Goal: Communication & Community: Answer question/provide support

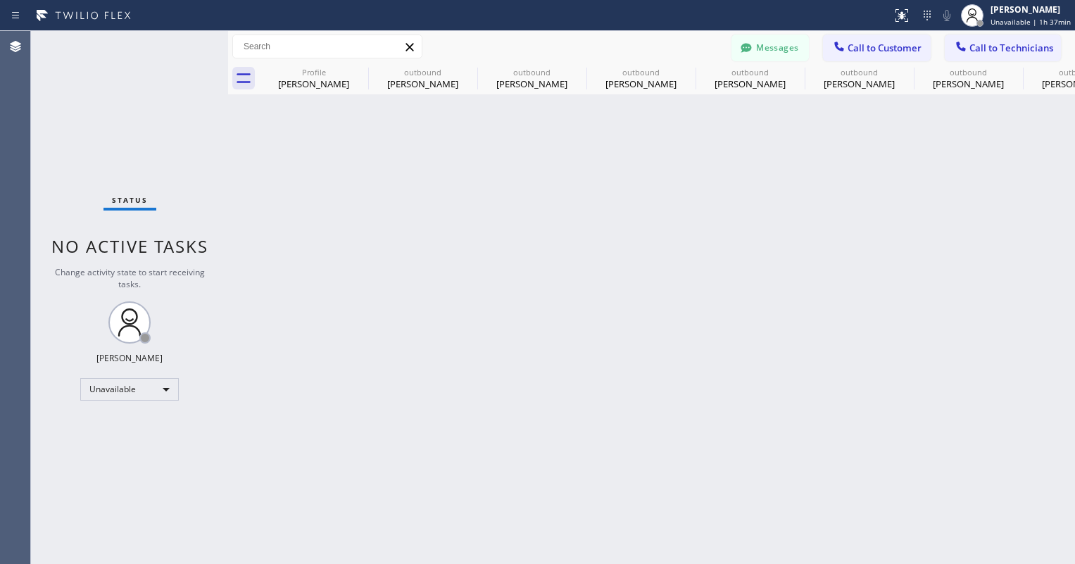
click at [776, 57] on button "Messages" at bounding box center [769, 47] width 77 height 27
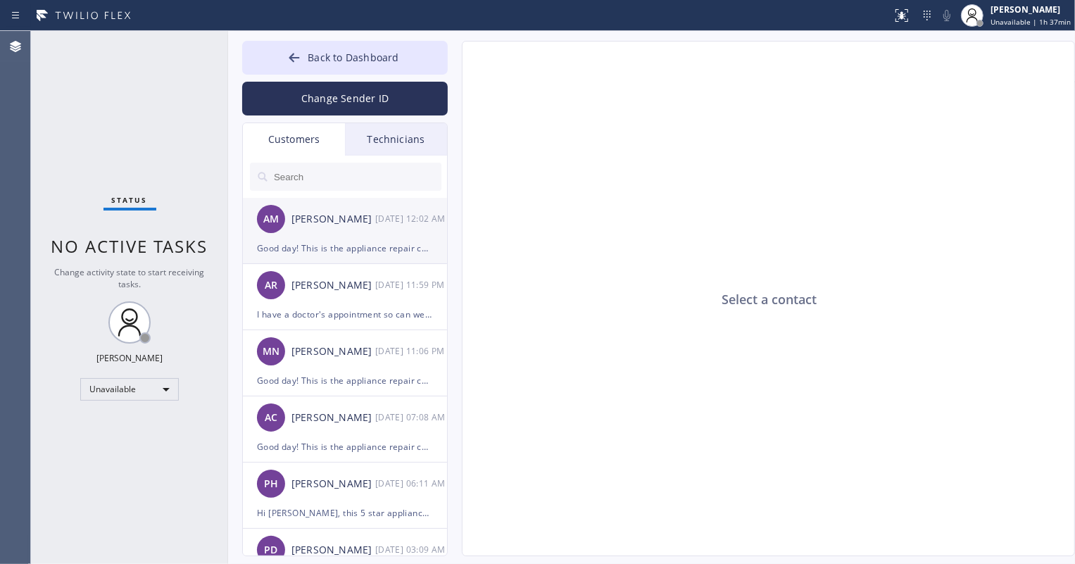
click at [349, 237] on div "AM [PERSON_NAME] [DATE] 12:02 AM" at bounding box center [346, 219] width 206 height 42
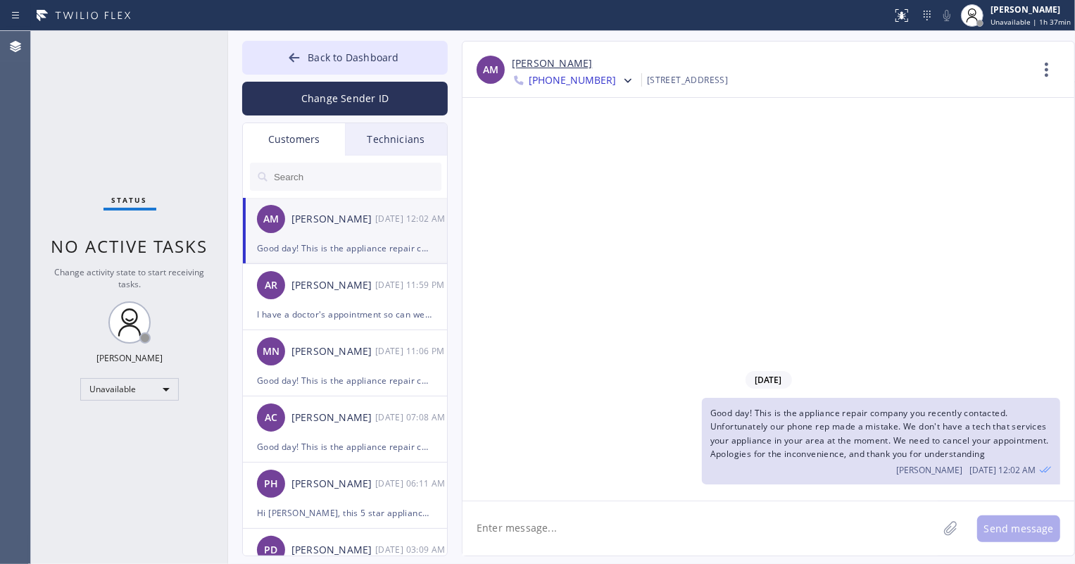
click at [574, 75] on span "[PHONE_NUMBER]" at bounding box center [572, 81] width 87 height 17
click at [577, 170] on div "[PHONE_NUMBER]" at bounding box center [593, 177] width 162 height 32
click at [570, 78] on span "[PHONE_NUMBER]" at bounding box center [572, 81] width 87 height 17
click at [561, 139] on div "[PHONE_NUMBER]" at bounding box center [593, 145] width 162 height 32
click at [333, 54] on span "Back to Dashboard" at bounding box center [353, 57] width 91 height 13
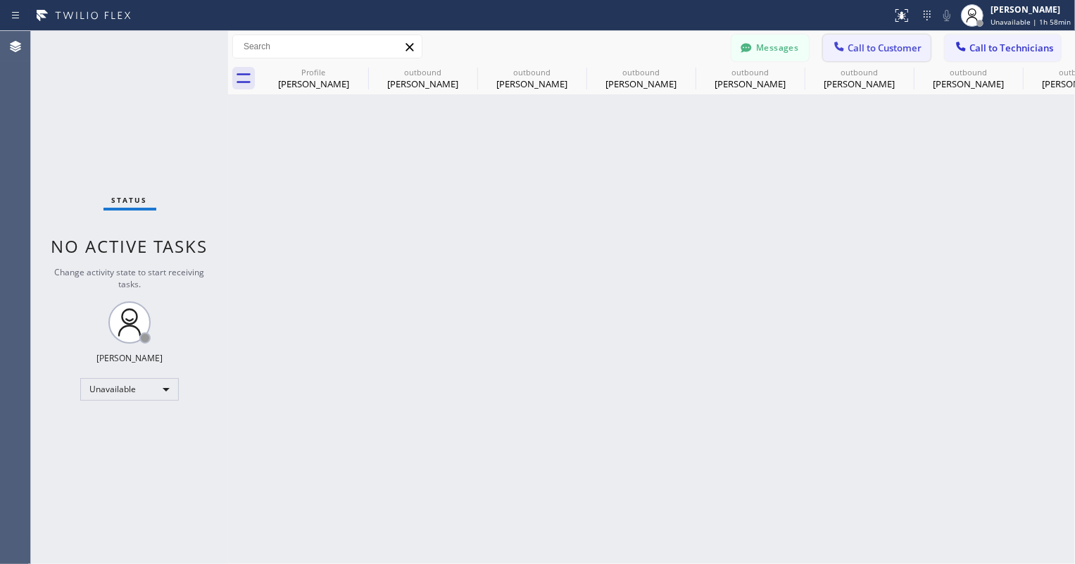
click at [834, 51] on icon at bounding box center [839, 46] width 14 height 14
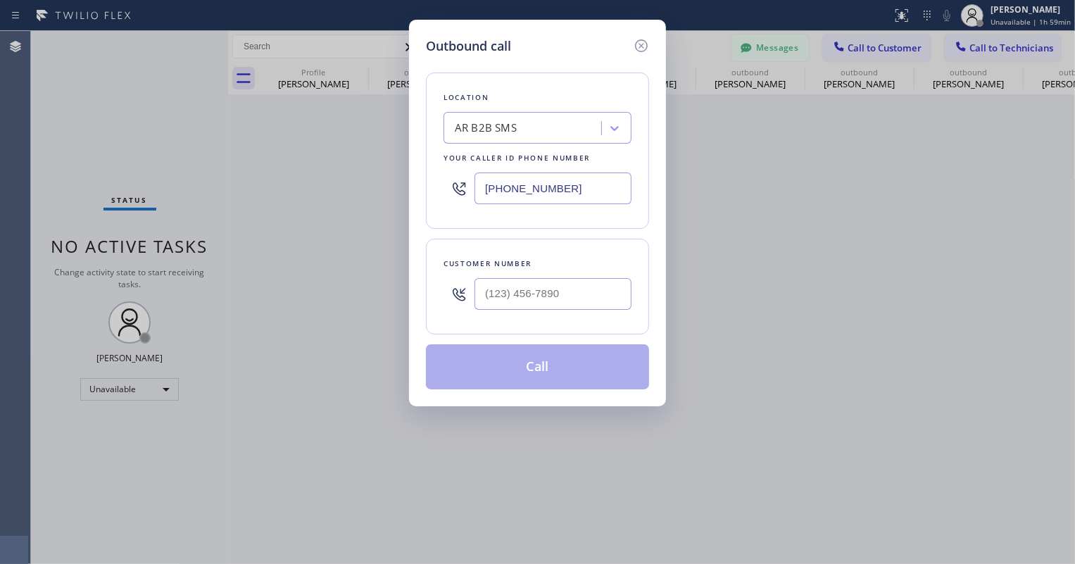
click at [526, 179] on input "[PHONE_NUMBER]" at bounding box center [552, 188] width 157 height 32
click at [525, 179] on input "[PHONE_NUMBER]" at bounding box center [552, 188] width 157 height 32
paste input "323) 214-3167"
type input "[PHONE_NUMBER]"
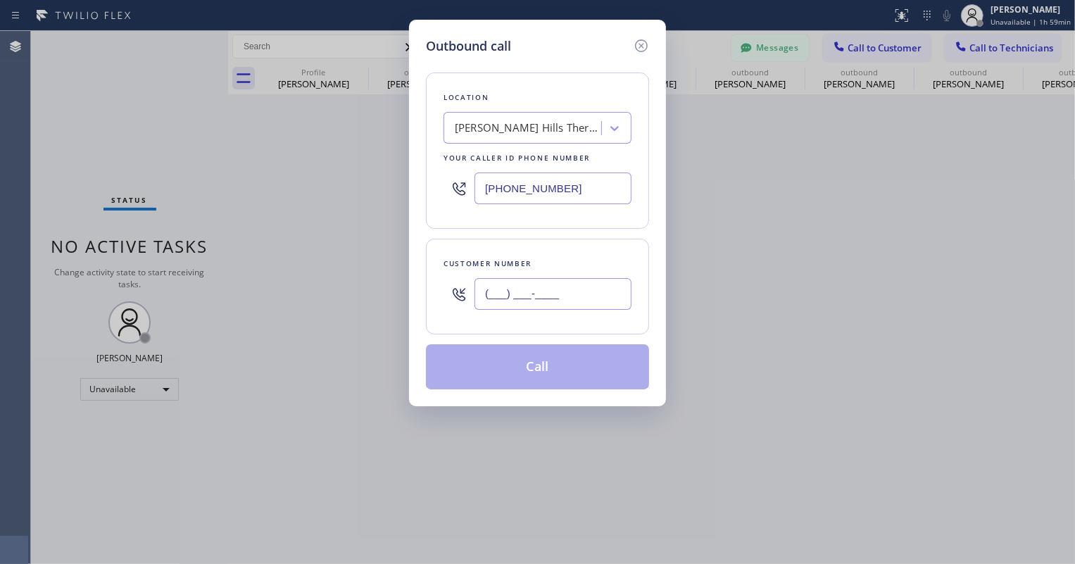
click at [542, 278] on input "(___) ___-____" at bounding box center [552, 294] width 157 height 32
paste input "213) 399-1901"
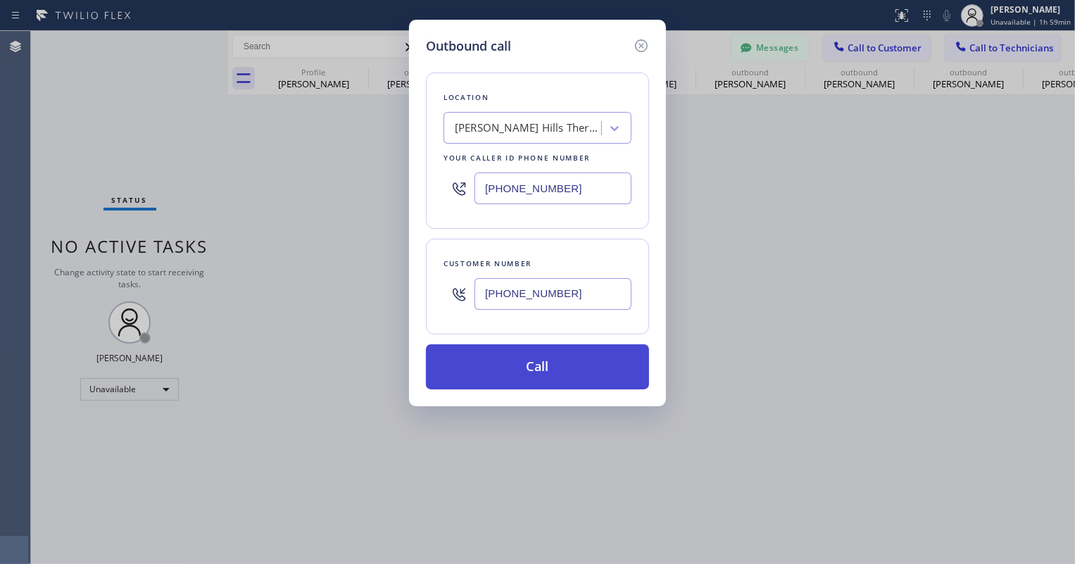
type input "[PHONE_NUMBER]"
click at [552, 364] on button "Call" at bounding box center [537, 366] width 223 height 45
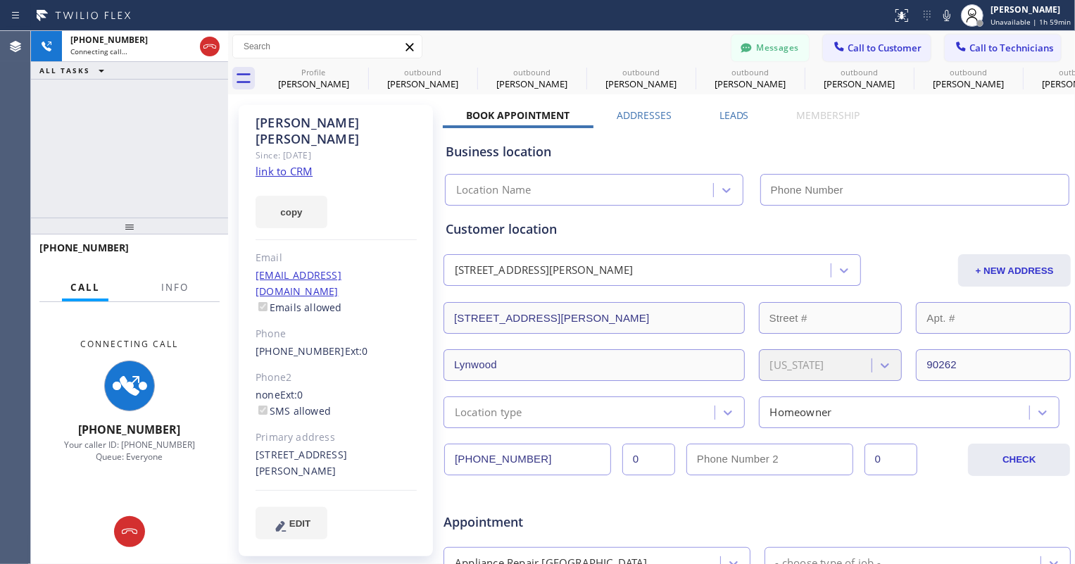
type input "[PHONE_NUMBER]"
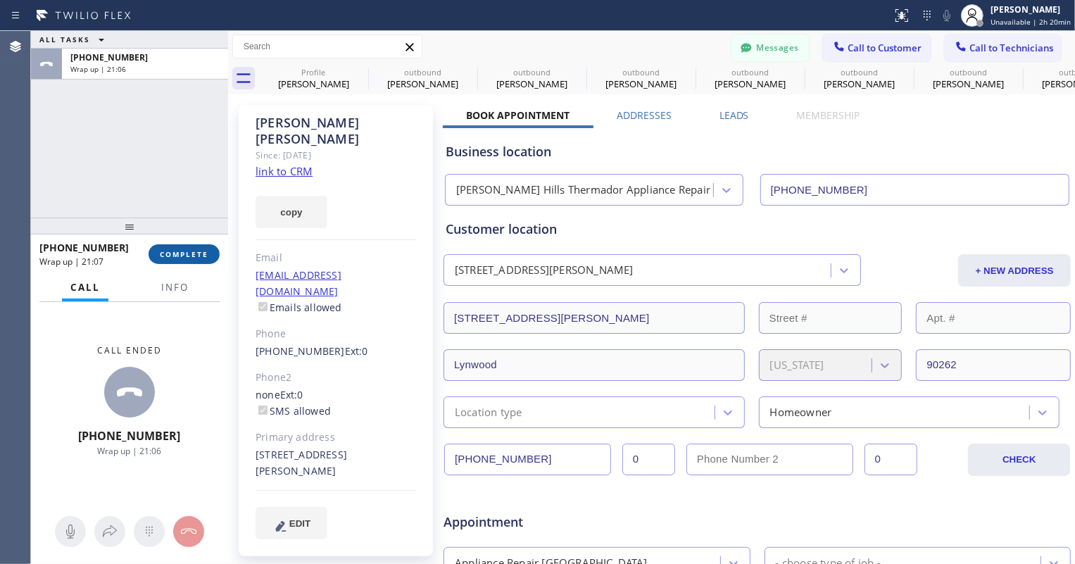
click at [184, 260] on button "COMPLETE" at bounding box center [184, 254] width 71 height 20
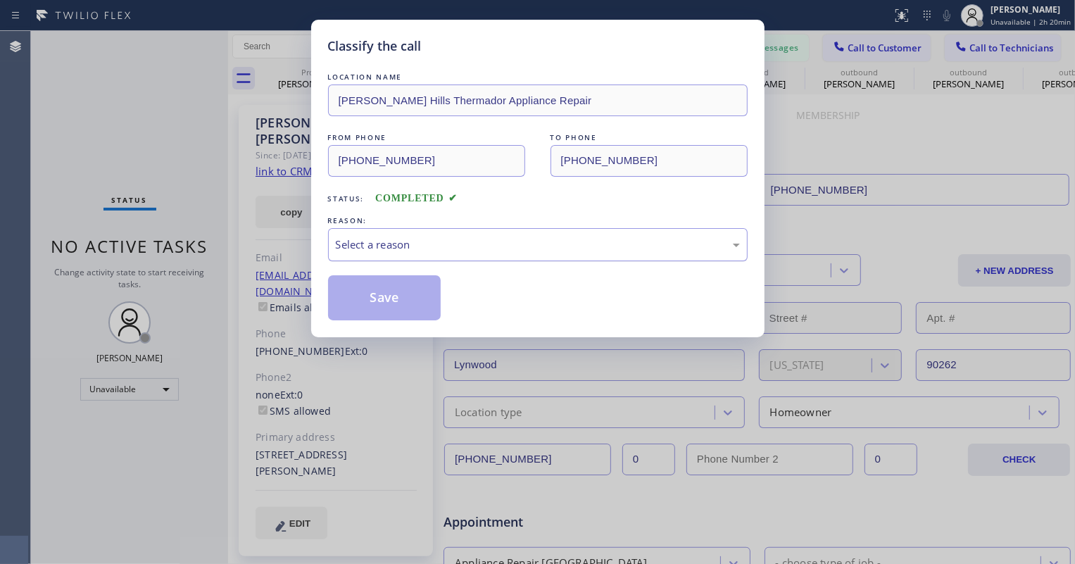
click at [376, 248] on div "Select a reason" at bounding box center [538, 245] width 404 height 16
drag, startPoint x: 387, startPoint y: 301, endPoint x: 643, endPoint y: 175, distance: 285.5
click at [387, 301] on button "Save" at bounding box center [384, 297] width 113 height 45
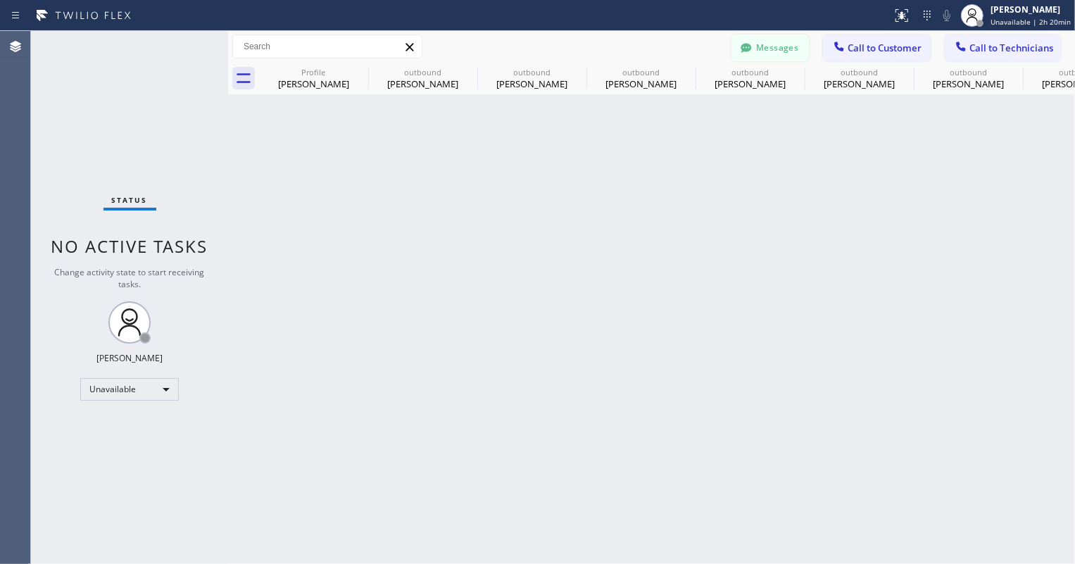
click at [767, 51] on button "Messages" at bounding box center [769, 47] width 77 height 27
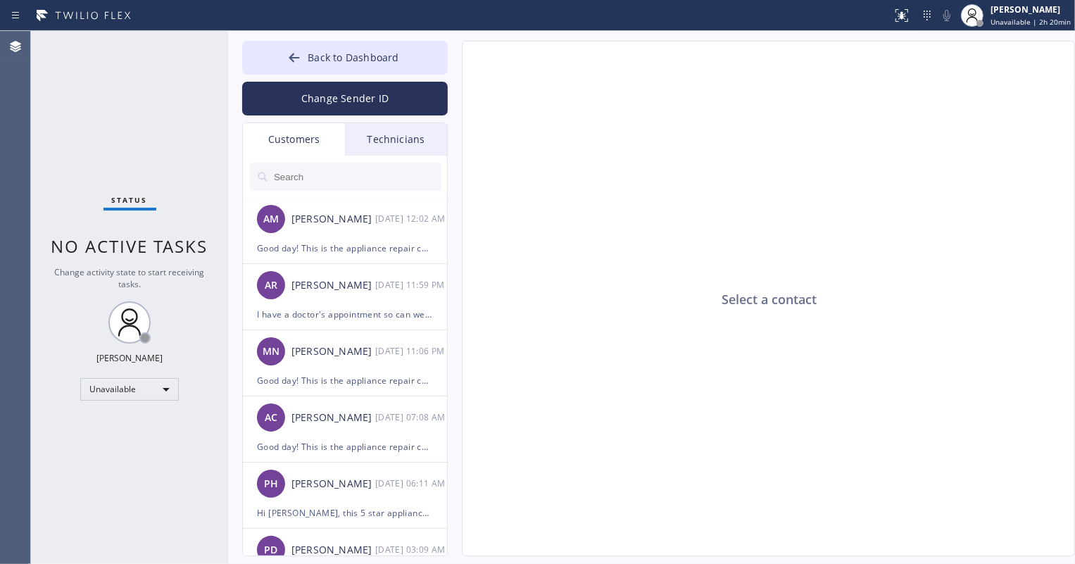
click at [298, 181] on input "text" at bounding box center [356, 177] width 169 height 28
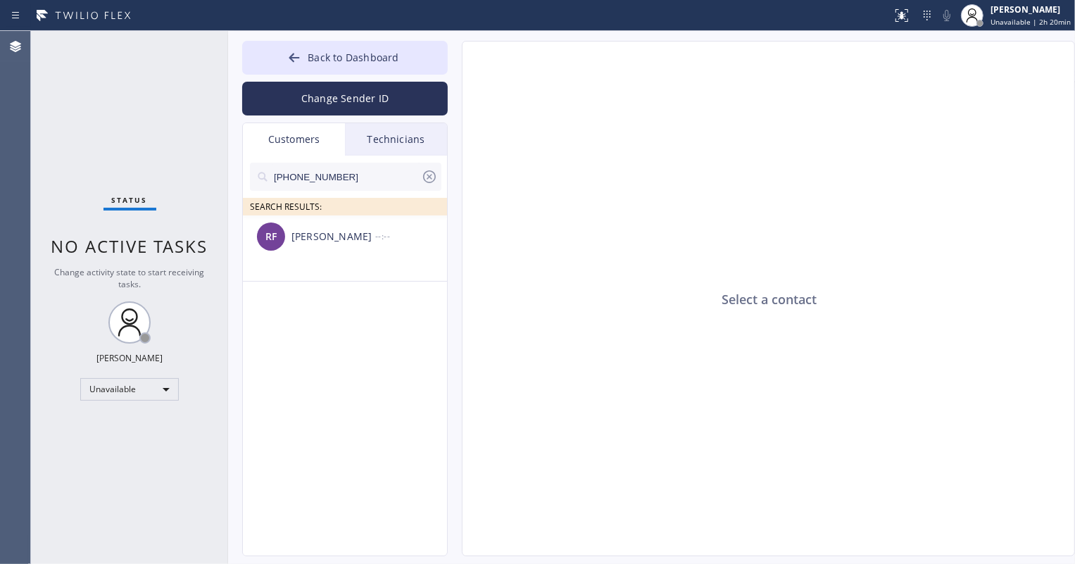
click at [346, 239] on div "[PERSON_NAME]" at bounding box center [333, 237] width 84 height 16
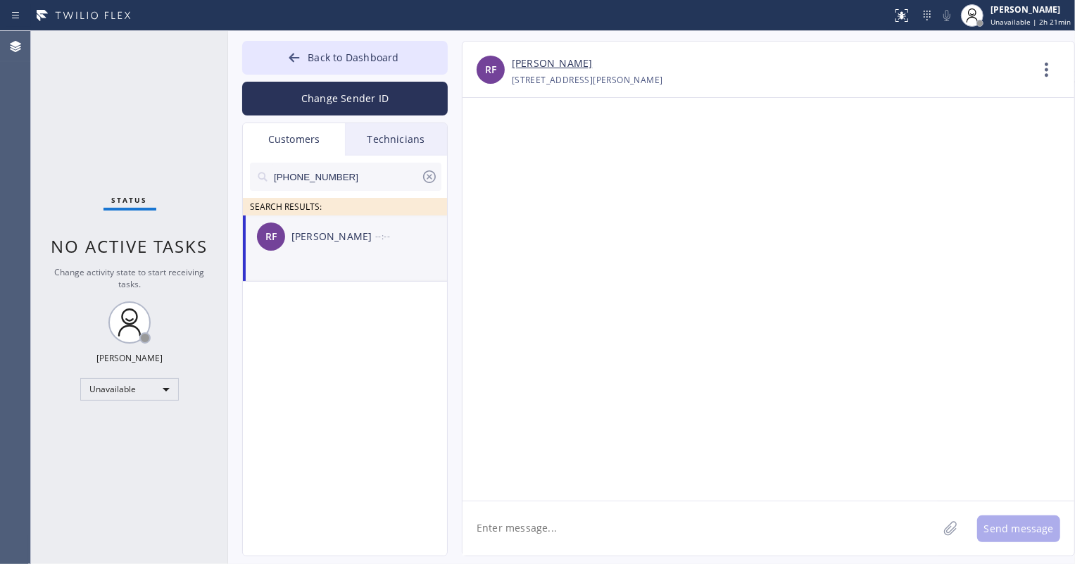
click at [554, 521] on textarea at bounding box center [699, 528] width 475 height 54
paste textarea "Good day! This is the appliance repair company you recently contacted. Unfortun…"
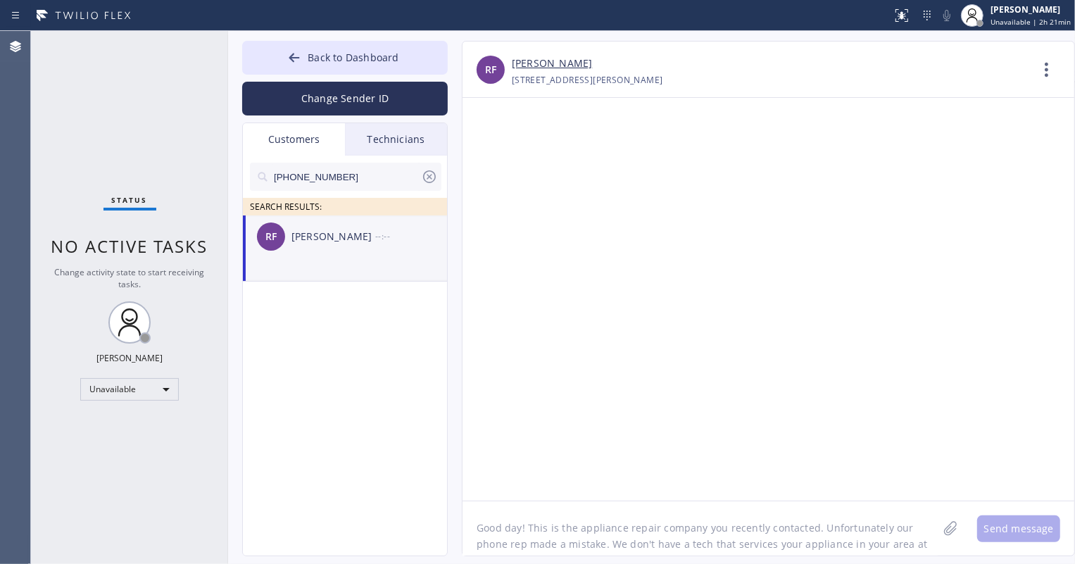
scroll to position [12, 0]
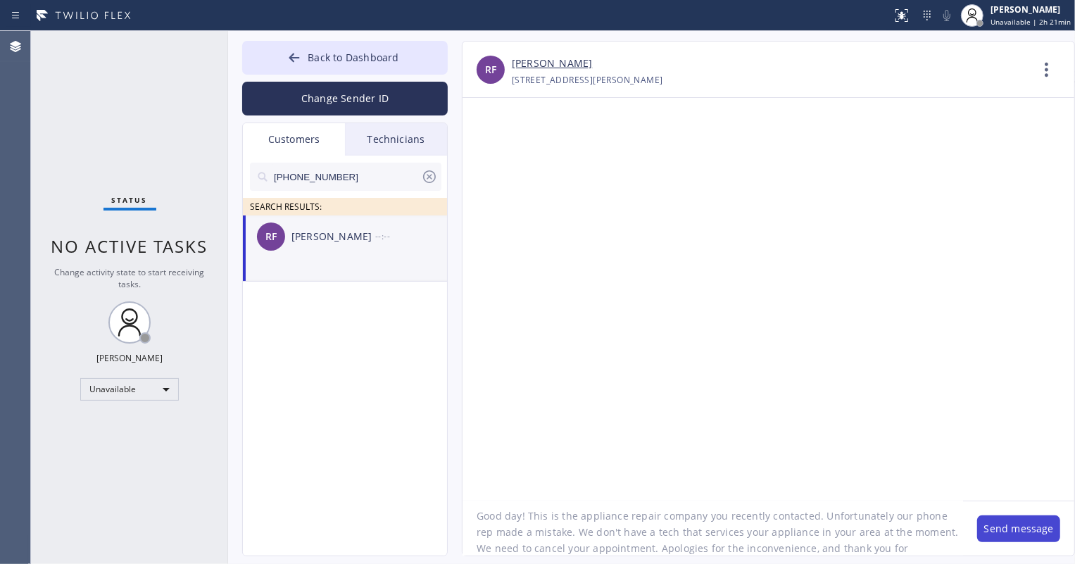
type textarea "Good day! This is the appliance repair company you recently contacted. Unfortun…"
click at [1002, 530] on button "Send message" at bounding box center [1018, 528] width 83 height 27
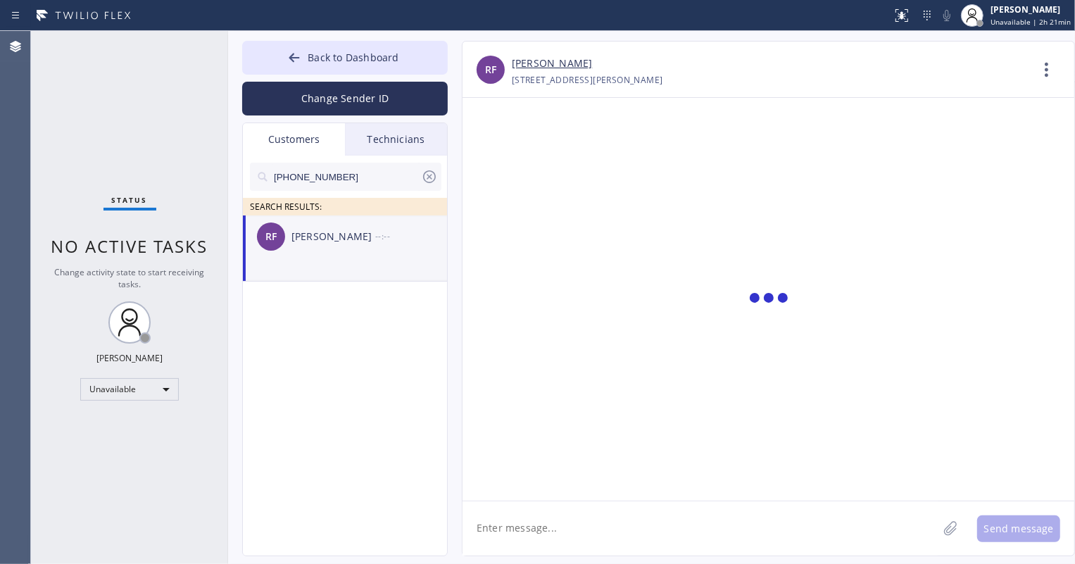
scroll to position [0, 0]
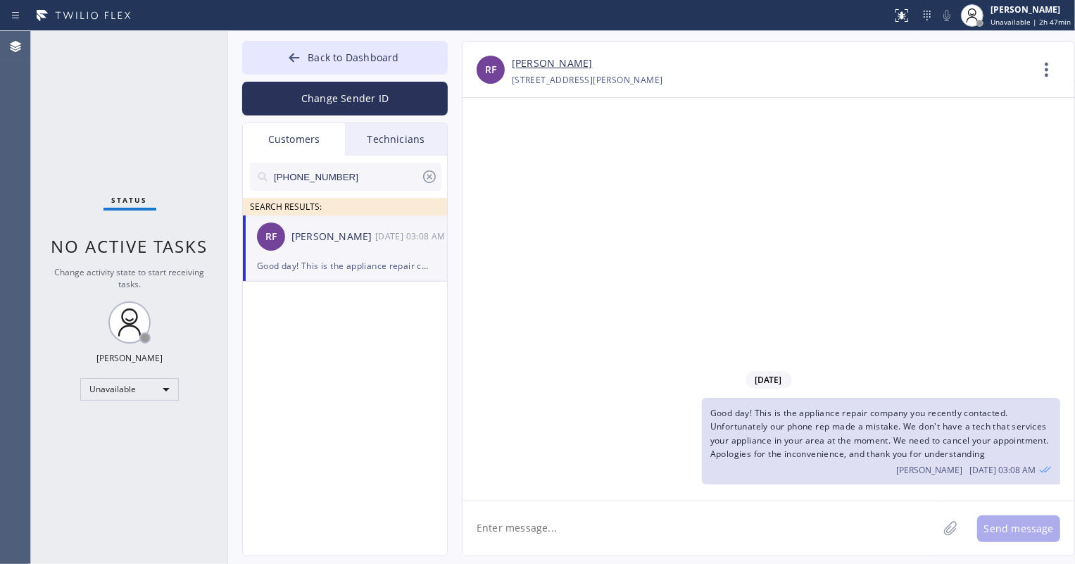
click at [347, 179] on input "[PHONE_NUMBER]" at bounding box center [346, 177] width 149 height 28
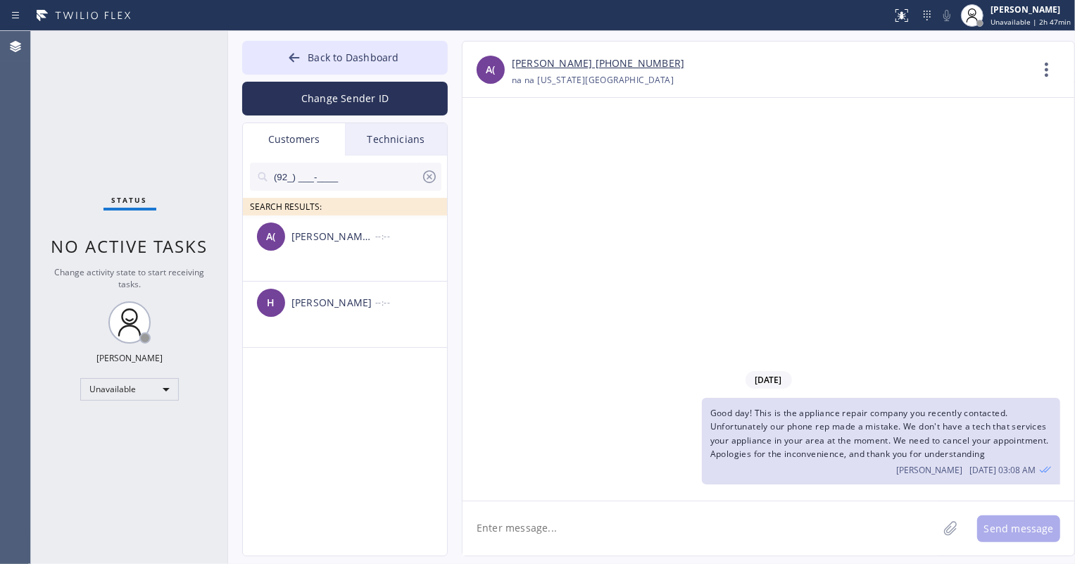
click at [277, 176] on input "(92_) ___-____" at bounding box center [346, 177] width 149 height 28
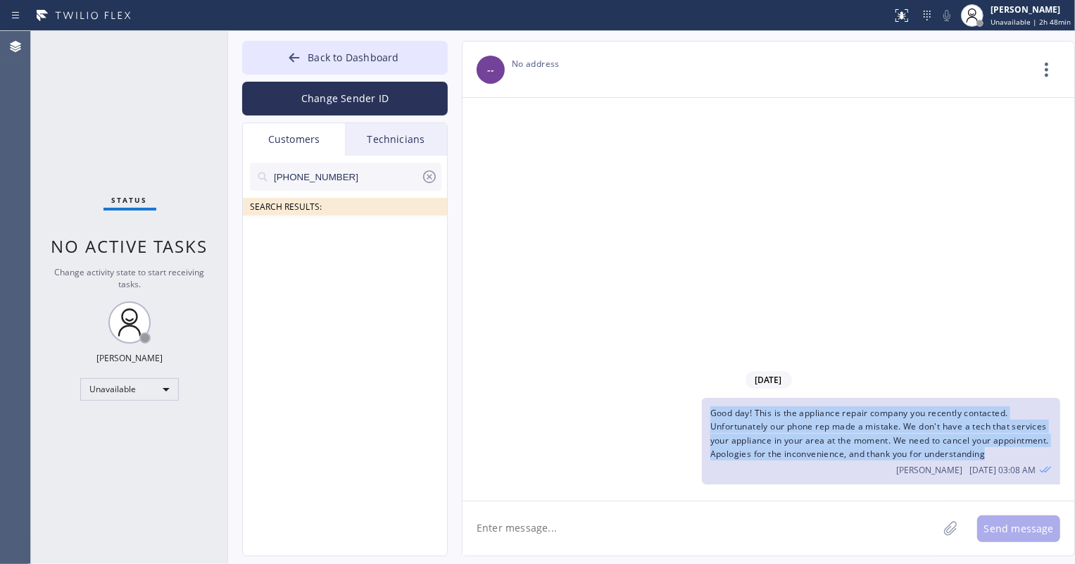
drag, startPoint x: 709, startPoint y: 410, endPoint x: 1049, endPoint y: 451, distance: 342.4
click at [1049, 451] on div "Good day! This is the appliance repair company you recently contacted. Unfortun…" at bounding box center [881, 441] width 359 height 87
copy span "Good day! This is the appliance repair company you recently contacted. Unfortun…"
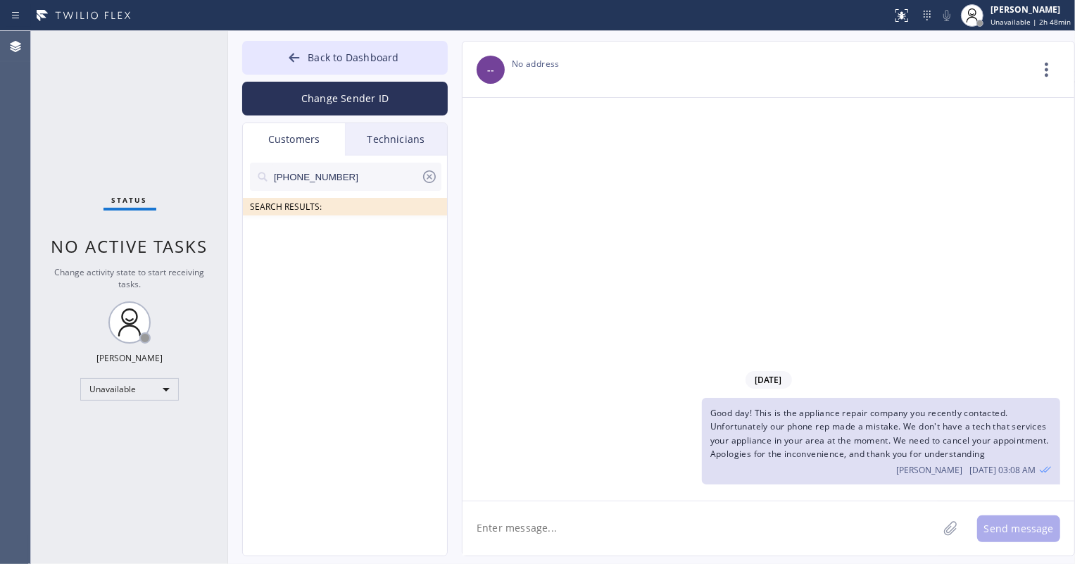
click at [369, 175] on input "[PHONE_NUMBER]" at bounding box center [346, 177] width 149 height 28
click at [397, 140] on div "Technicians" at bounding box center [396, 139] width 102 height 32
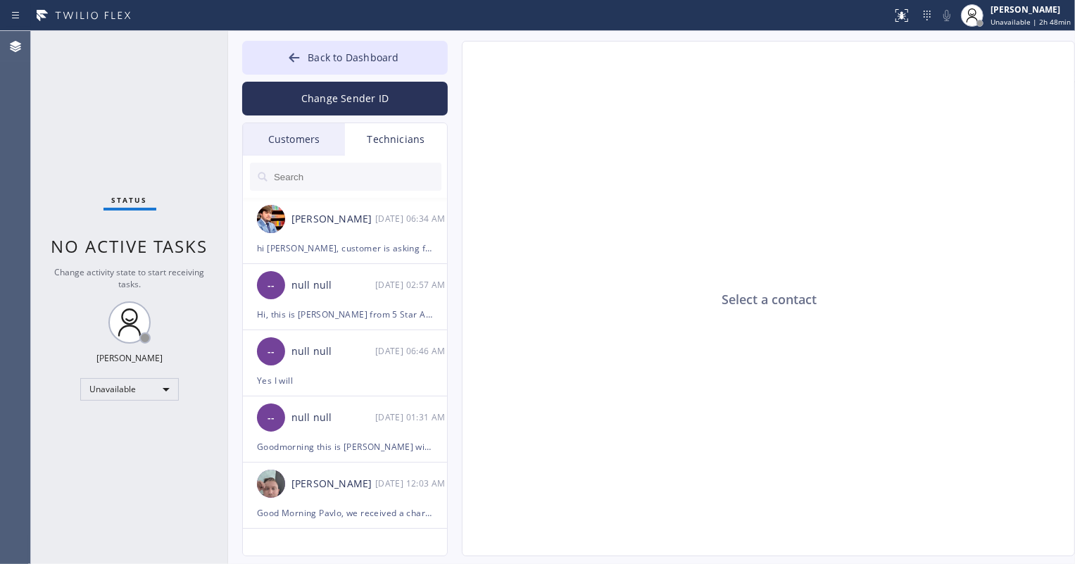
click at [311, 147] on div "Customers" at bounding box center [294, 139] width 102 height 32
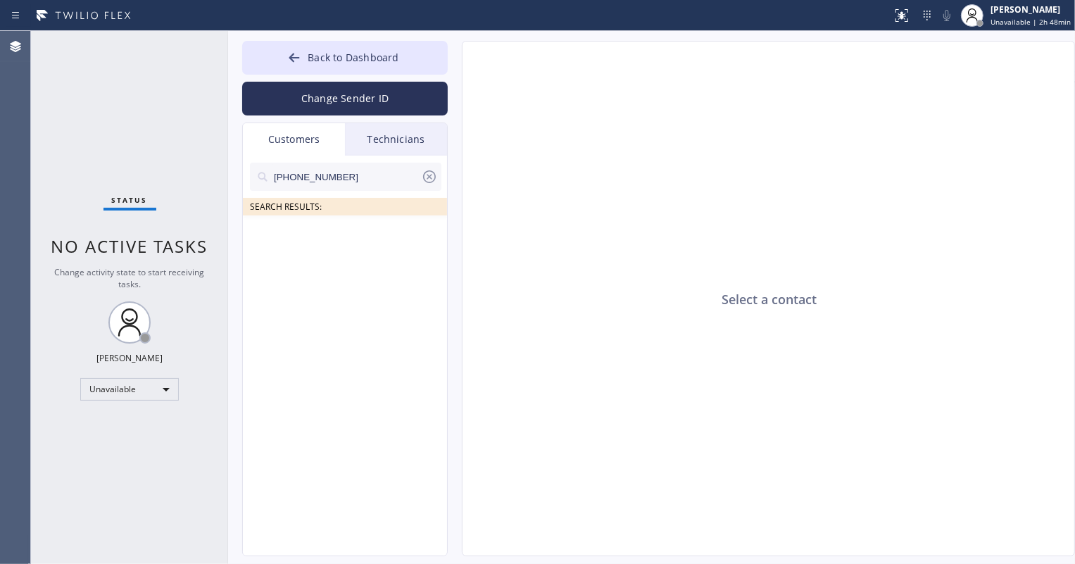
click at [327, 176] on input "[PHONE_NUMBER]" at bounding box center [346, 177] width 149 height 28
click at [337, 175] on input "[PHONE_NUMBER]" at bounding box center [346, 177] width 149 height 28
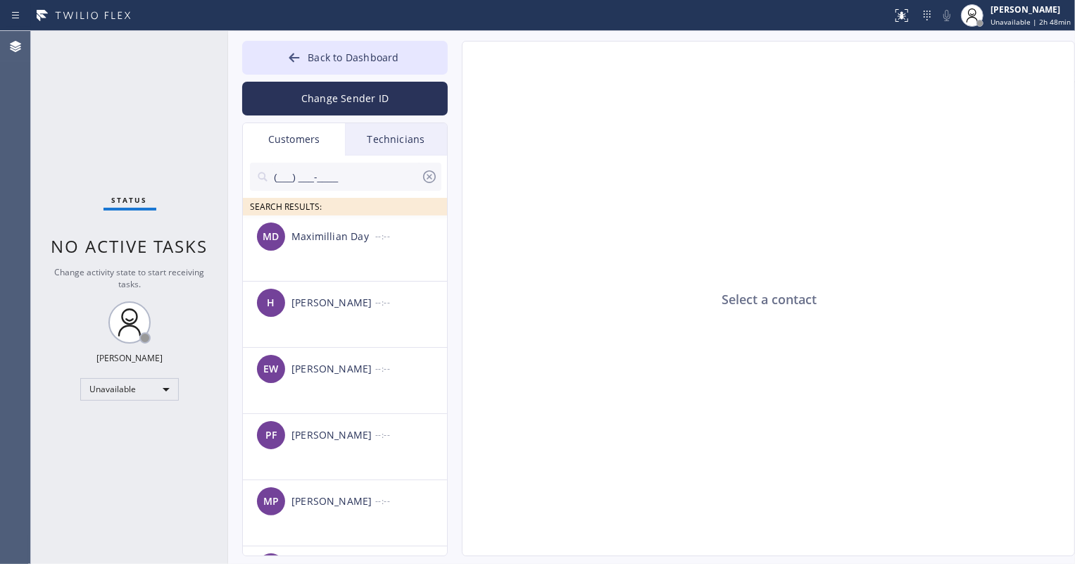
click at [277, 172] on input "(___) ___-____" at bounding box center [346, 177] width 149 height 28
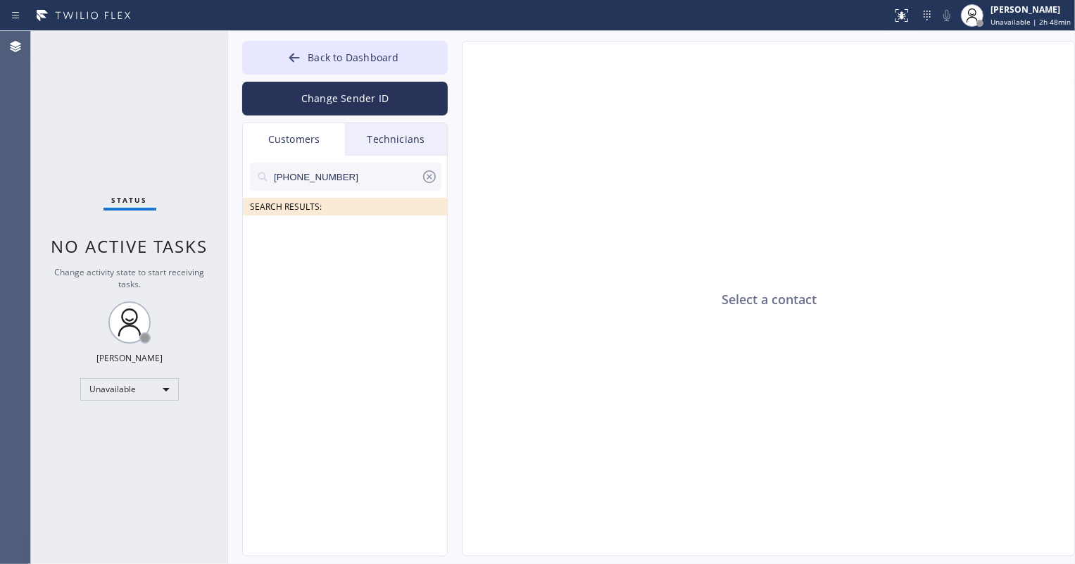
click at [327, 239] on ul at bounding box center [346, 231] width 206 height 32
click at [378, 171] on input "[PHONE_NUMBER]" at bounding box center [346, 177] width 149 height 28
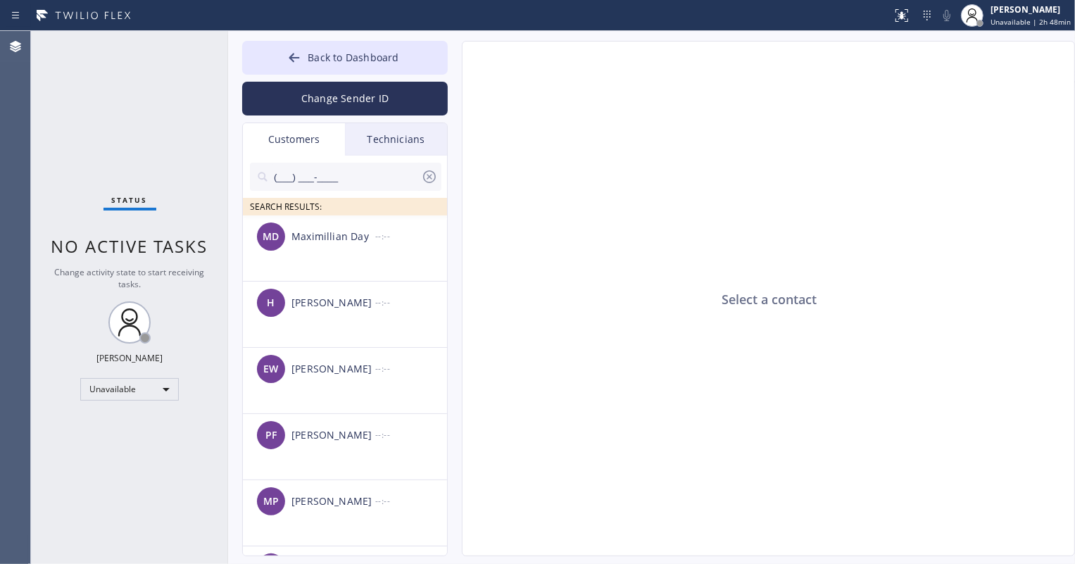
click at [268, 175] on icon at bounding box center [263, 177] width 14 height 14
click at [277, 175] on input "(___) ___-____" at bounding box center [346, 177] width 149 height 28
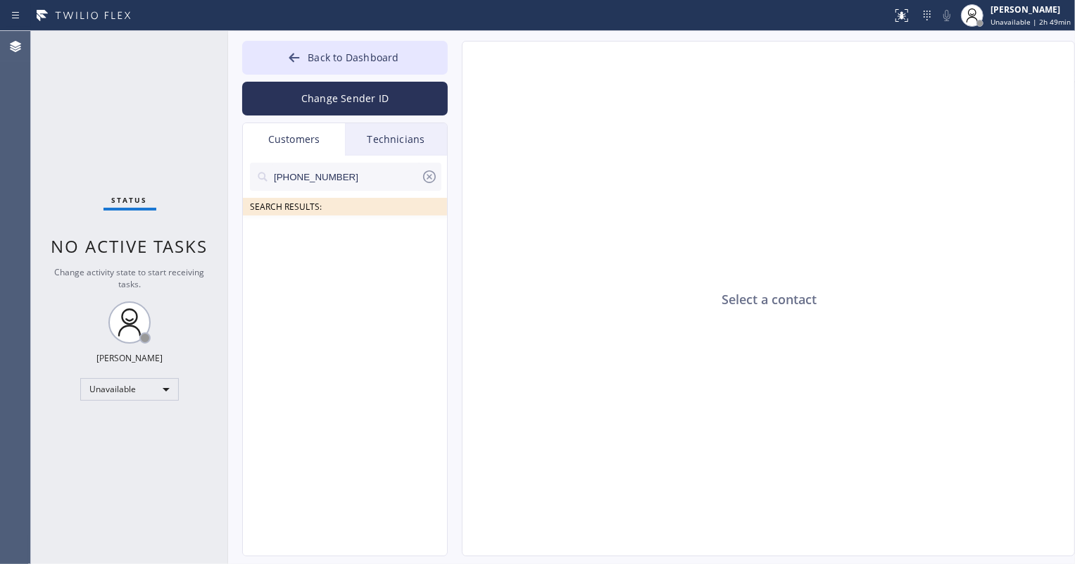
click at [428, 177] on icon at bounding box center [429, 176] width 13 height 13
click at [317, 62] on span "Back to Dashboard" at bounding box center [353, 57] width 91 height 13
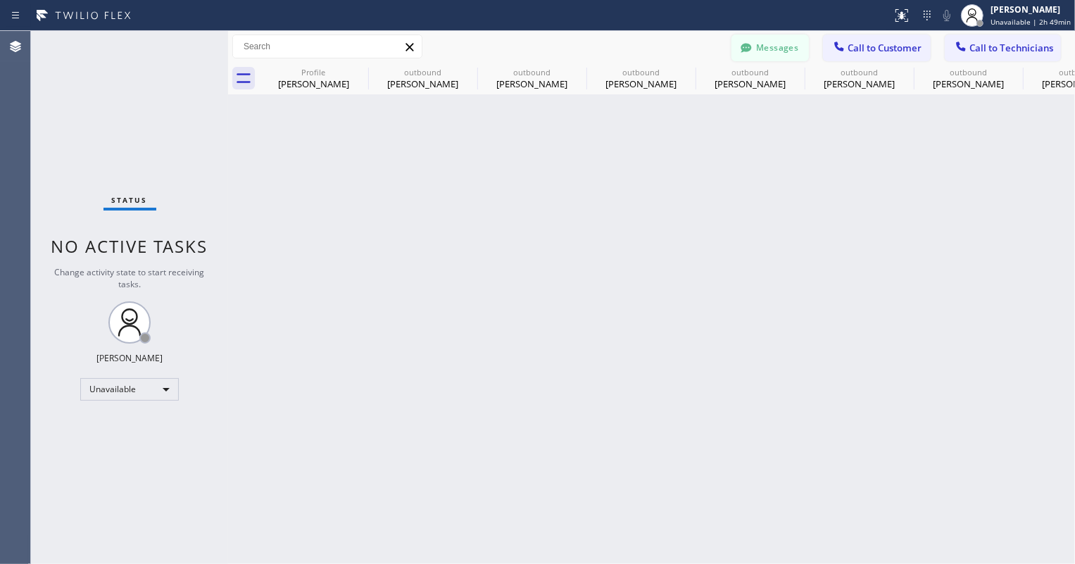
click at [751, 44] on icon at bounding box center [746, 48] width 14 height 14
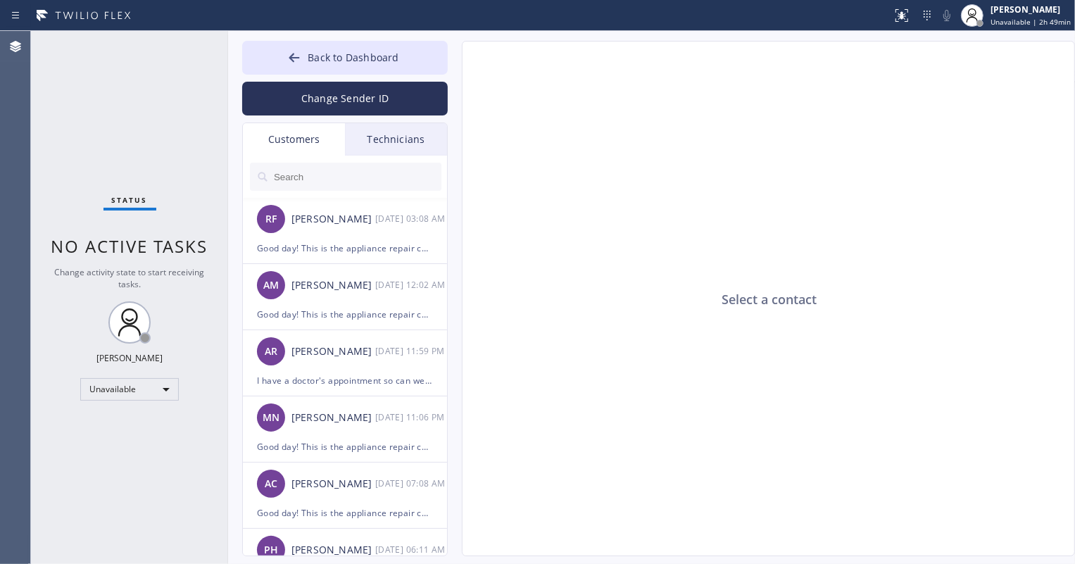
click at [315, 171] on input "text" at bounding box center [356, 177] width 169 height 28
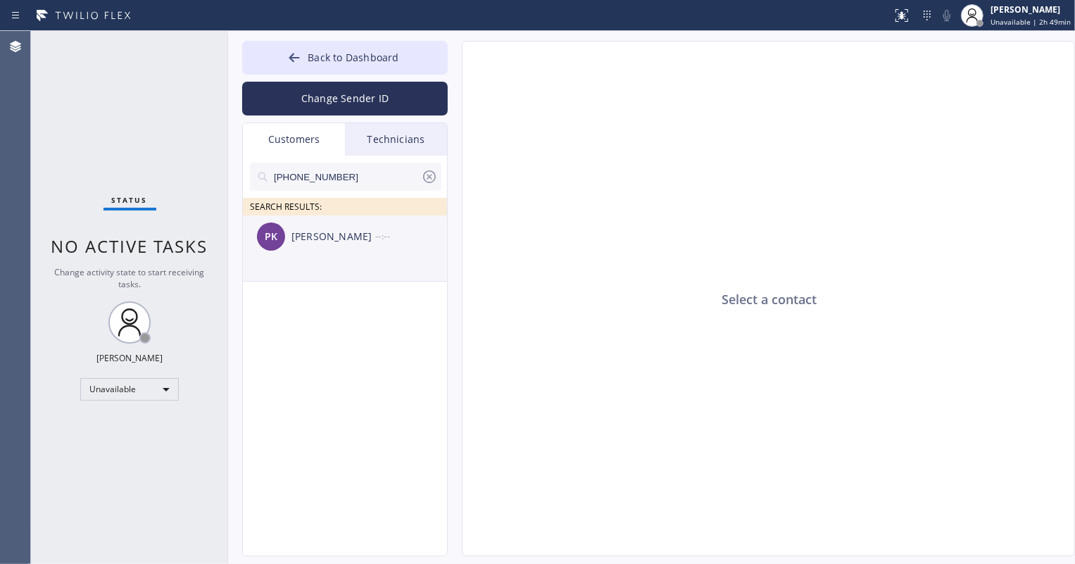
click at [327, 241] on div "[PERSON_NAME]" at bounding box center [333, 237] width 84 height 16
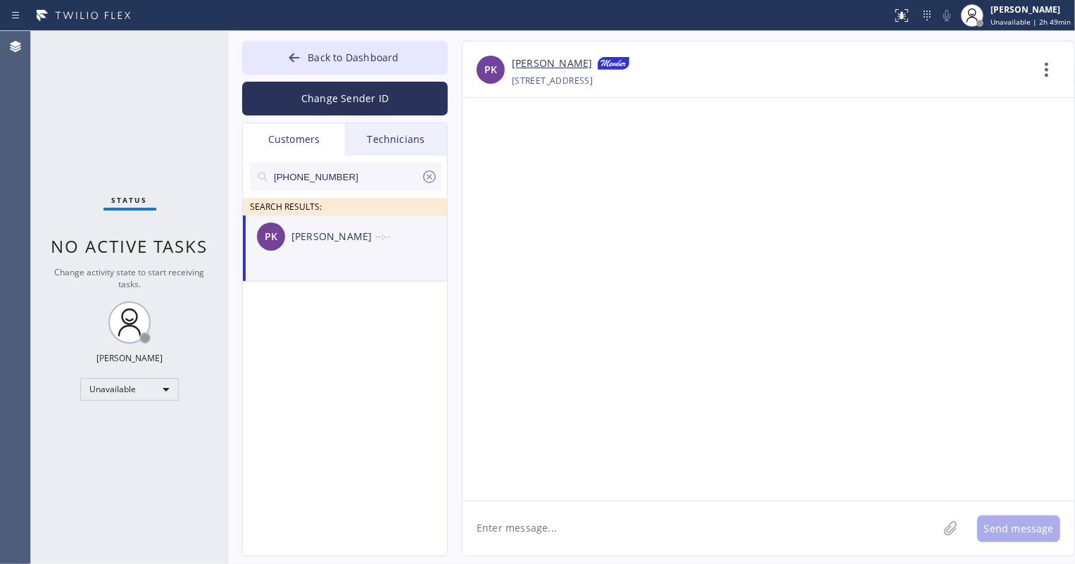
click at [700, 519] on textarea at bounding box center [699, 528] width 475 height 54
paste textarea "Good day! This is the appliance repair company you recently contacted. Unfortun…"
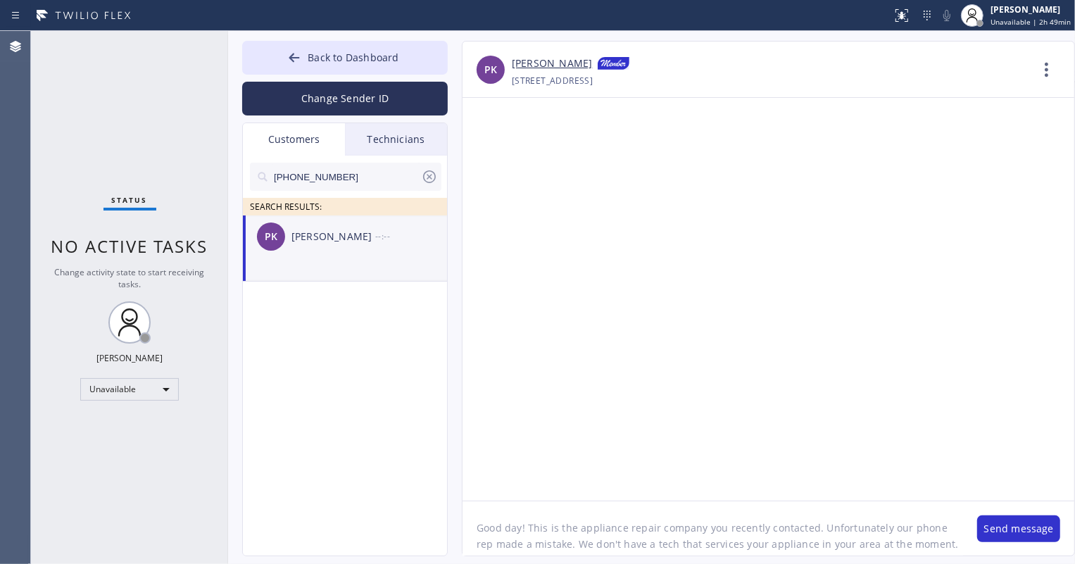
scroll to position [12, 0]
type textarea "Good day! This is the appliance repair company you recently contacted. Unfortun…"
click at [1003, 534] on button "Send message" at bounding box center [1018, 528] width 83 height 27
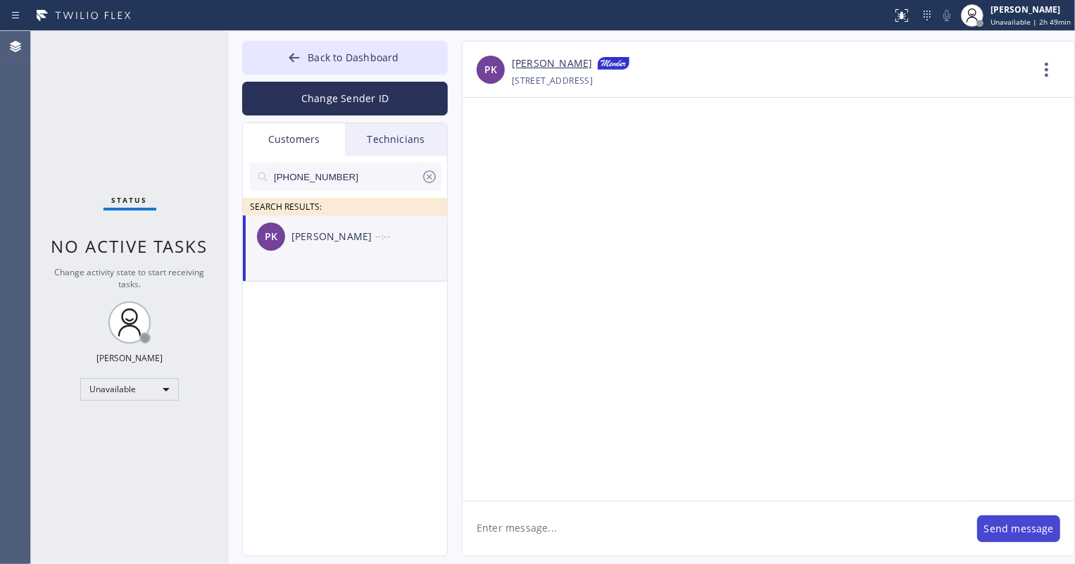
scroll to position [0, 0]
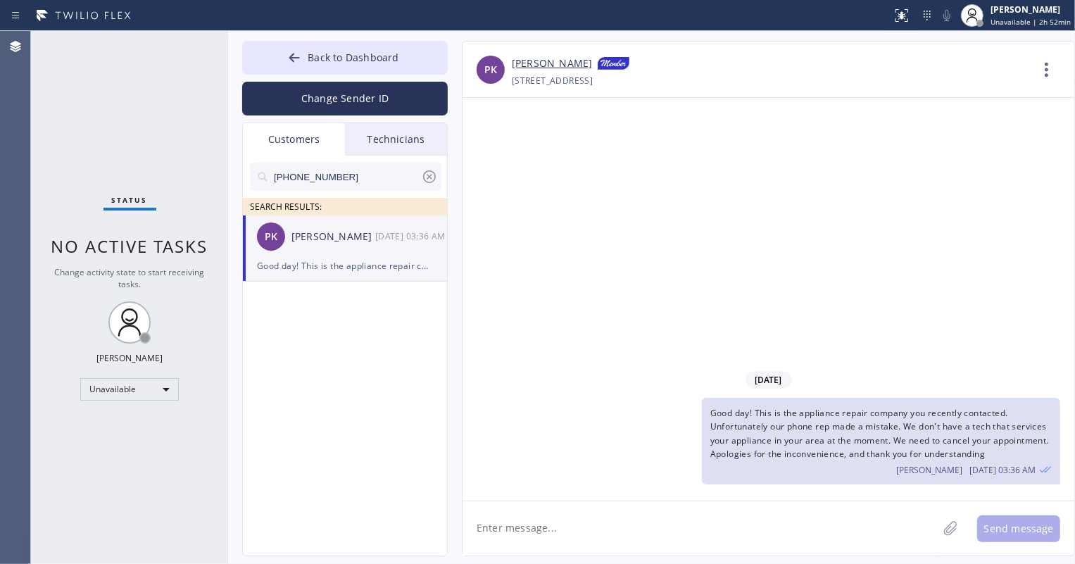
click at [380, 179] on input "[PHONE_NUMBER]" at bounding box center [346, 177] width 149 height 28
paste input "09) 598-8391"
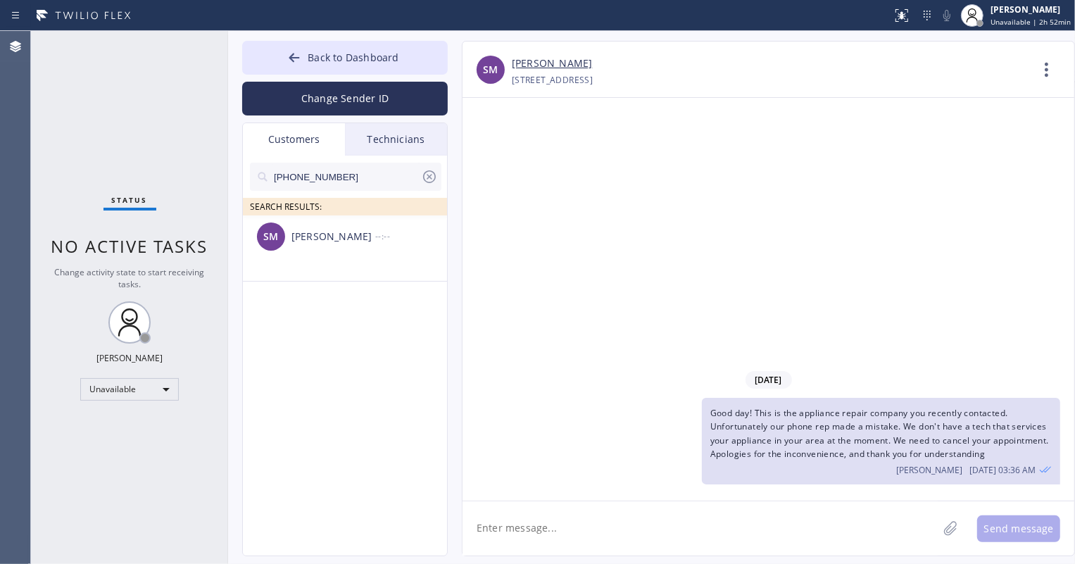
type input "[PHONE_NUMBER]"
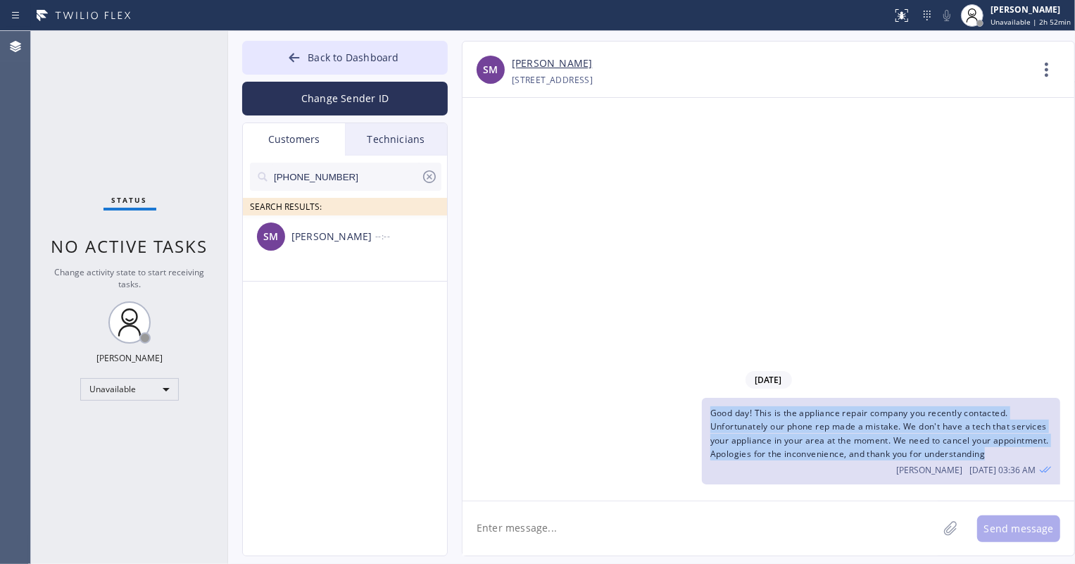
drag, startPoint x: 708, startPoint y: 408, endPoint x: 1047, endPoint y: 453, distance: 342.3
click at [1047, 453] on div "Good day! This is the appliance repair company you recently contacted. Unfortun…" at bounding box center [881, 441] width 359 height 87
copy span "Good day! This is the appliance repair company you recently contacted. Unfortun…"
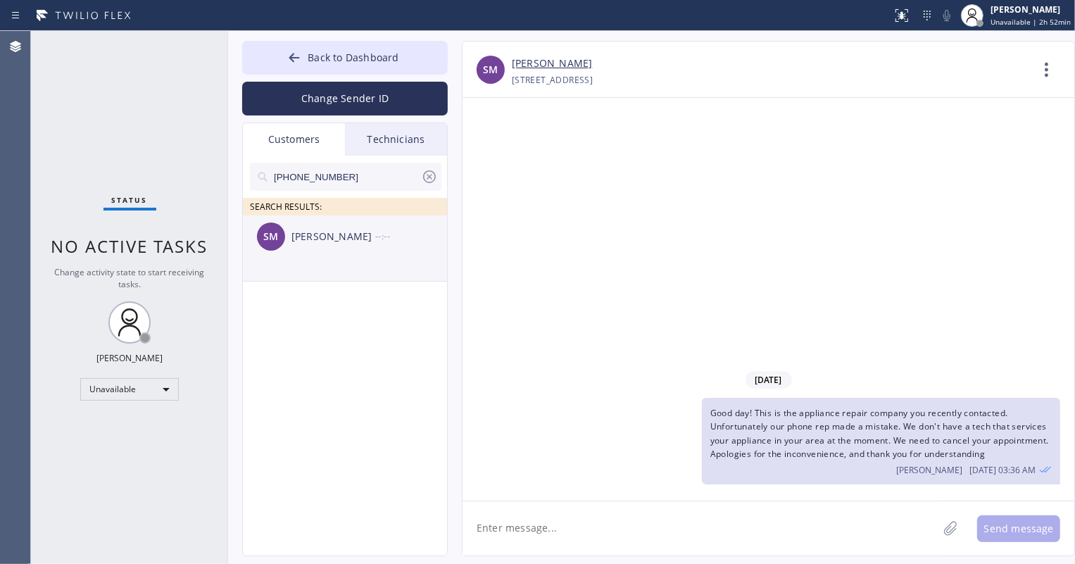
click at [335, 264] on li "SM [PERSON_NAME] --:--" at bounding box center [346, 248] width 206 height 66
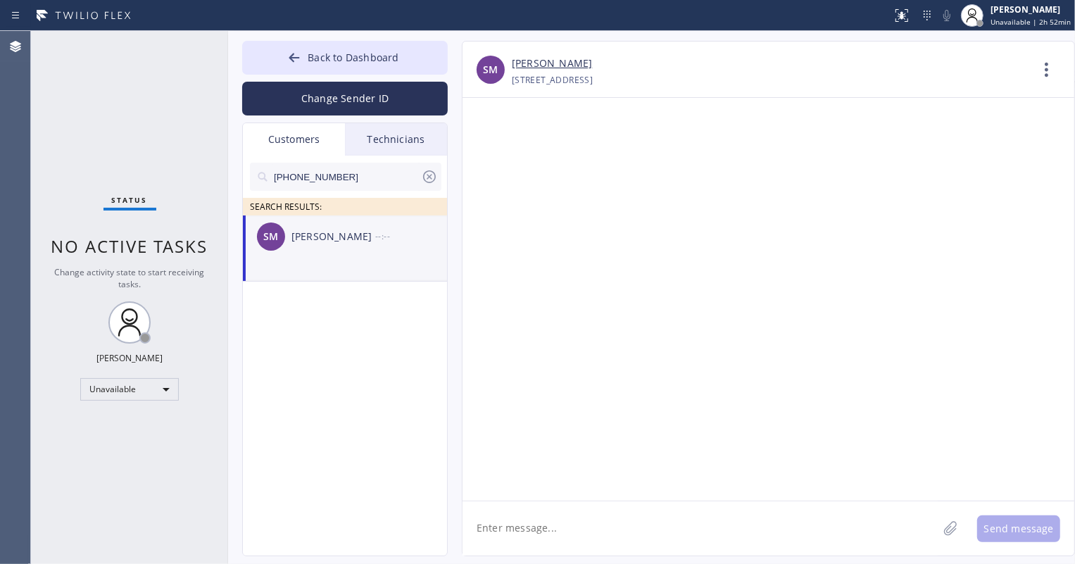
click at [350, 265] on li "SM [PERSON_NAME] --:--" at bounding box center [346, 248] width 206 height 66
click at [531, 529] on textarea at bounding box center [699, 528] width 475 height 54
paste textarea "Good day! This is the appliance repair company you recently contacted. Unfortun…"
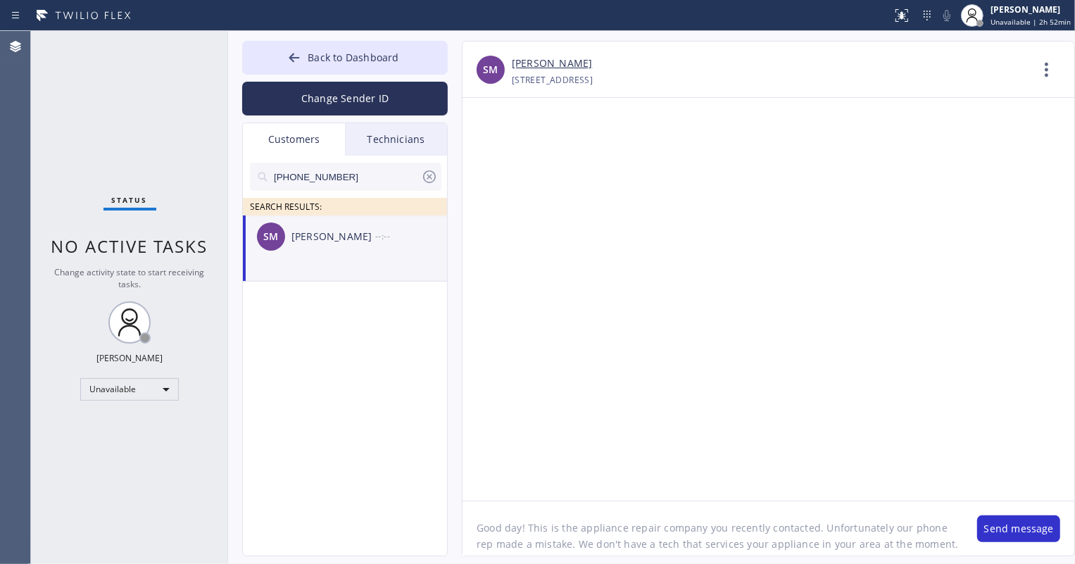
scroll to position [12, 0]
type textarea "Good day! This is the appliance repair company you recently contacted. Unfortun…"
click at [630, 180] on div at bounding box center [768, 299] width 612 height 403
click at [1007, 528] on button "Send message" at bounding box center [1018, 528] width 83 height 27
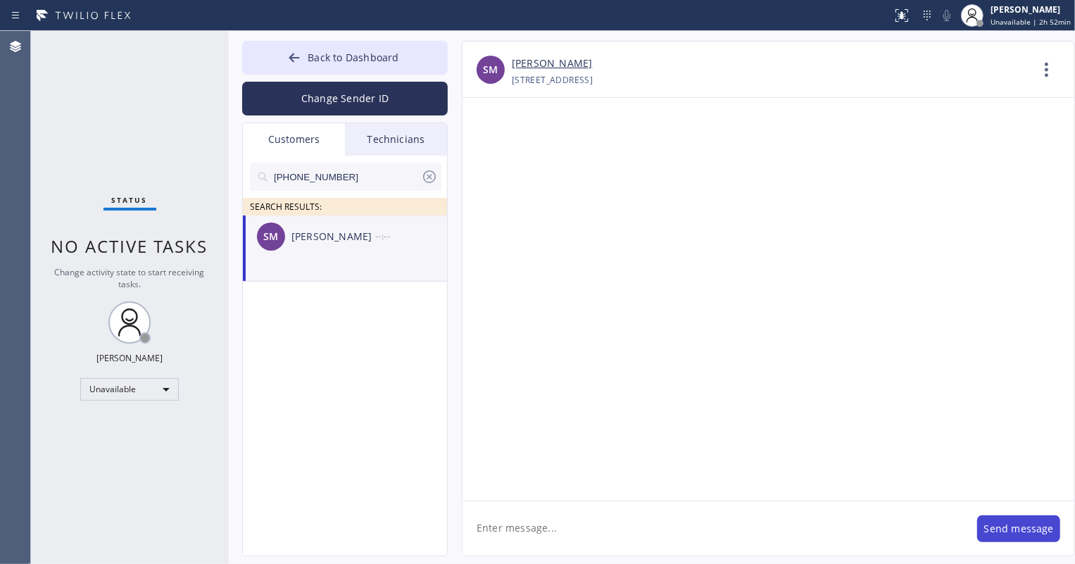
scroll to position [0, 0]
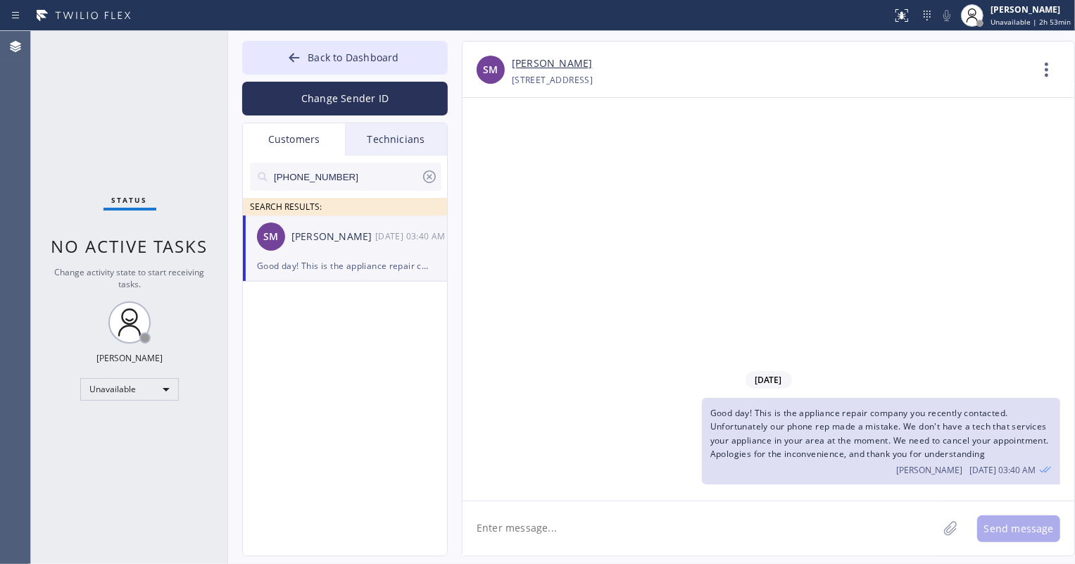
click at [429, 179] on icon at bounding box center [429, 176] width 17 height 17
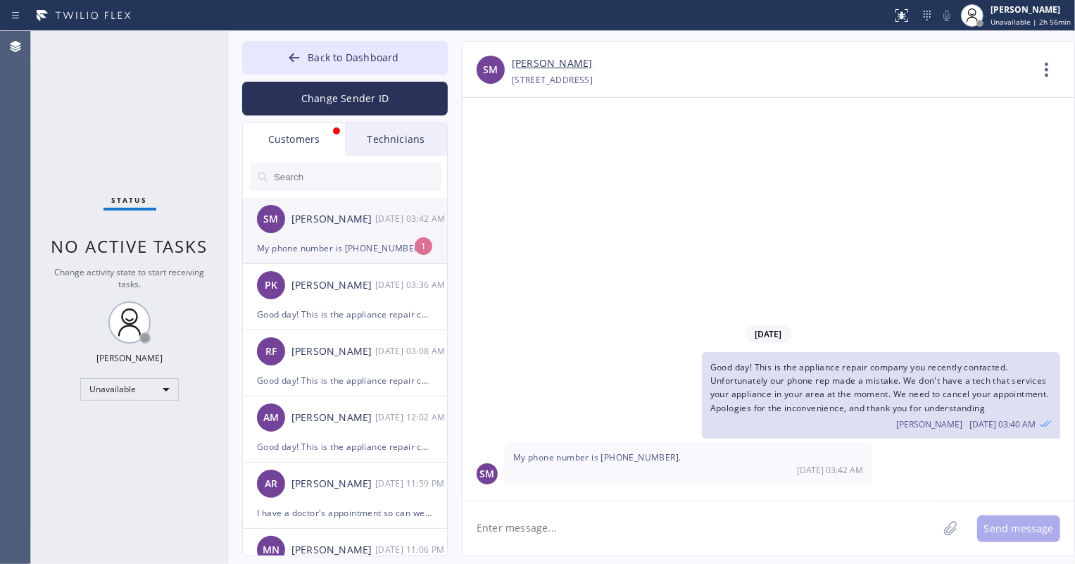
click at [316, 253] on div "My phone number is [PHONE_NUMBER]." at bounding box center [345, 248] width 176 height 16
click at [538, 63] on link "[PERSON_NAME]" at bounding box center [552, 64] width 80 height 16
click at [343, 294] on div "PK [PERSON_NAME] [DATE] 03:36 AM" at bounding box center [346, 285] width 206 height 42
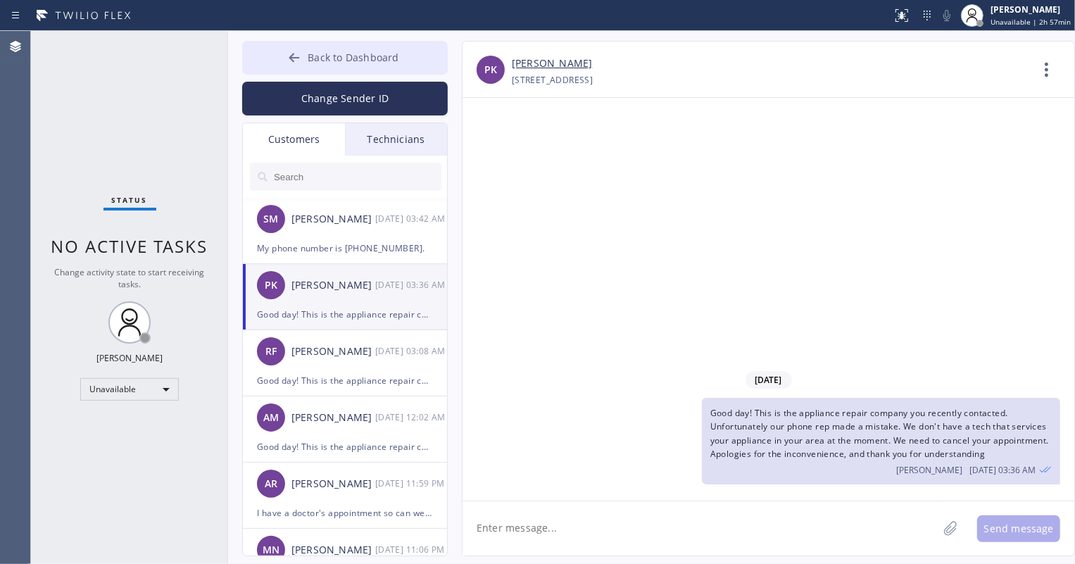
click at [327, 56] on span "Back to Dashboard" at bounding box center [353, 57] width 91 height 13
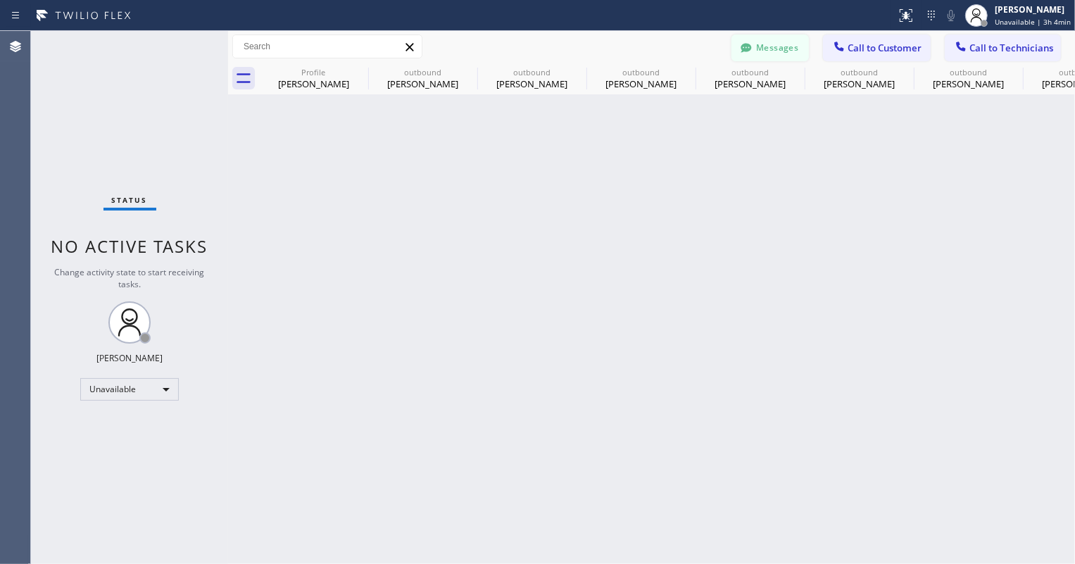
click at [780, 51] on button "Messages" at bounding box center [769, 47] width 77 height 27
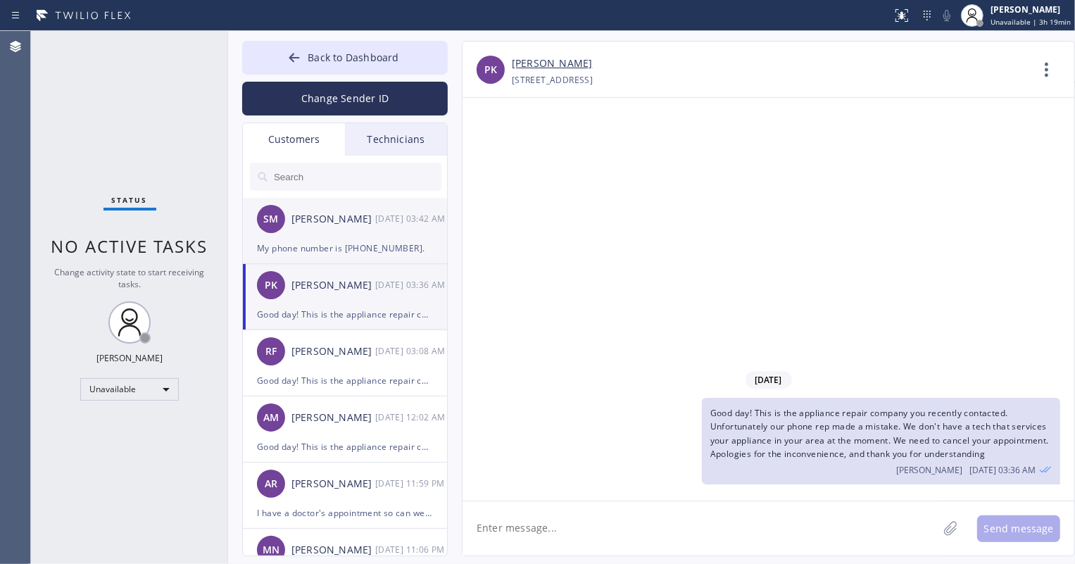
click at [317, 246] on div "My phone number is [PHONE_NUMBER]." at bounding box center [345, 248] width 176 height 16
